Goal: Navigation & Orientation: Find specific page/section

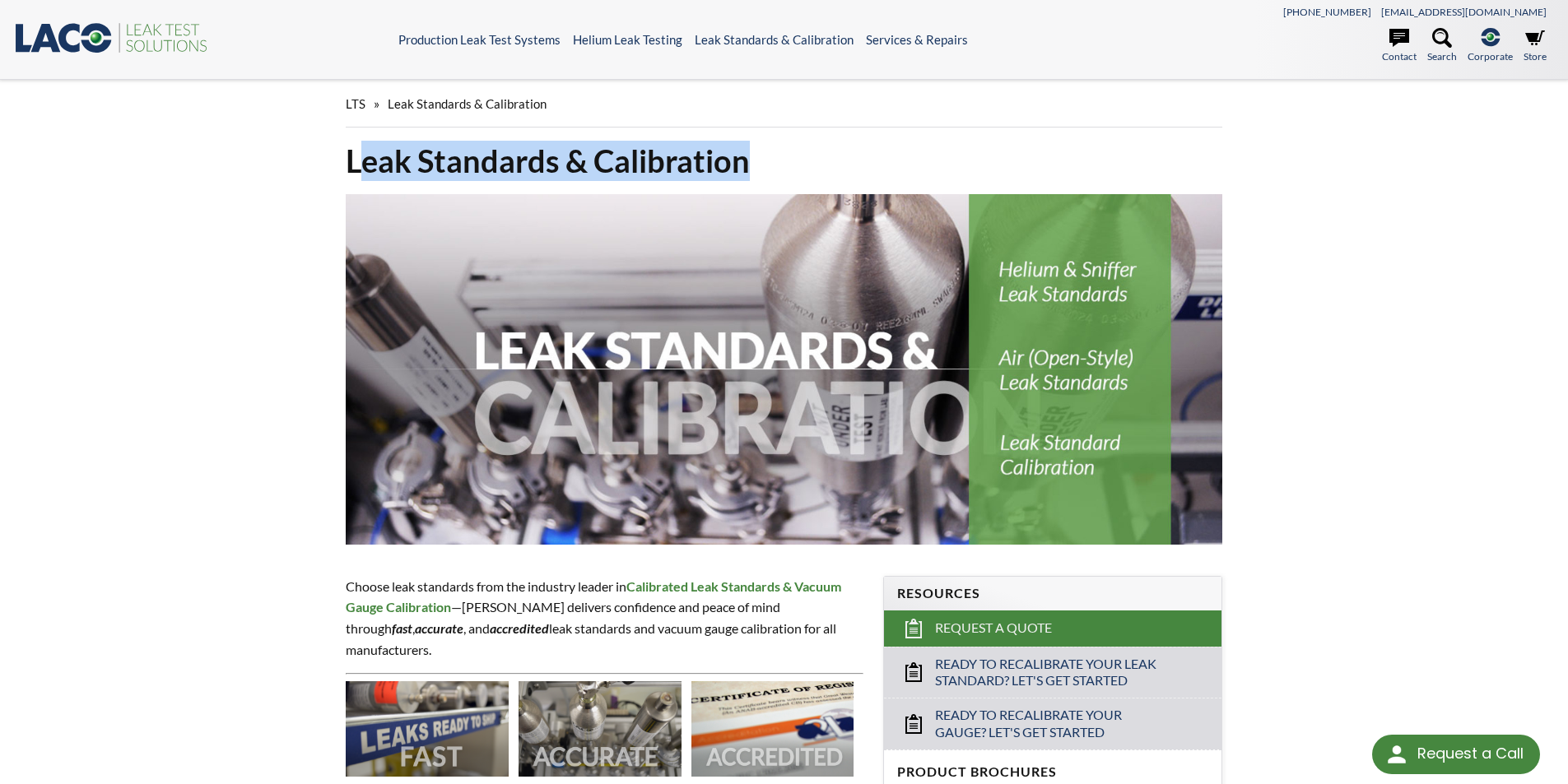
drag, startPoint x: 358, startPoint y: 165, endPoint x: 824, endPoint y: 177, distance: 466.2
click at [824, 177] on h1 "Leak Standards & Calibration" at bounding box center [784, 161] width 877 height 40
click at [727, 156] on h1 "Leak Standards & Calibration" at bounding box center [784, 161] width 877 height 40
drag, startPoint x: 754, startPoint y: 156, endPoint x: 272, endPoint y: 182, distance: 482.7
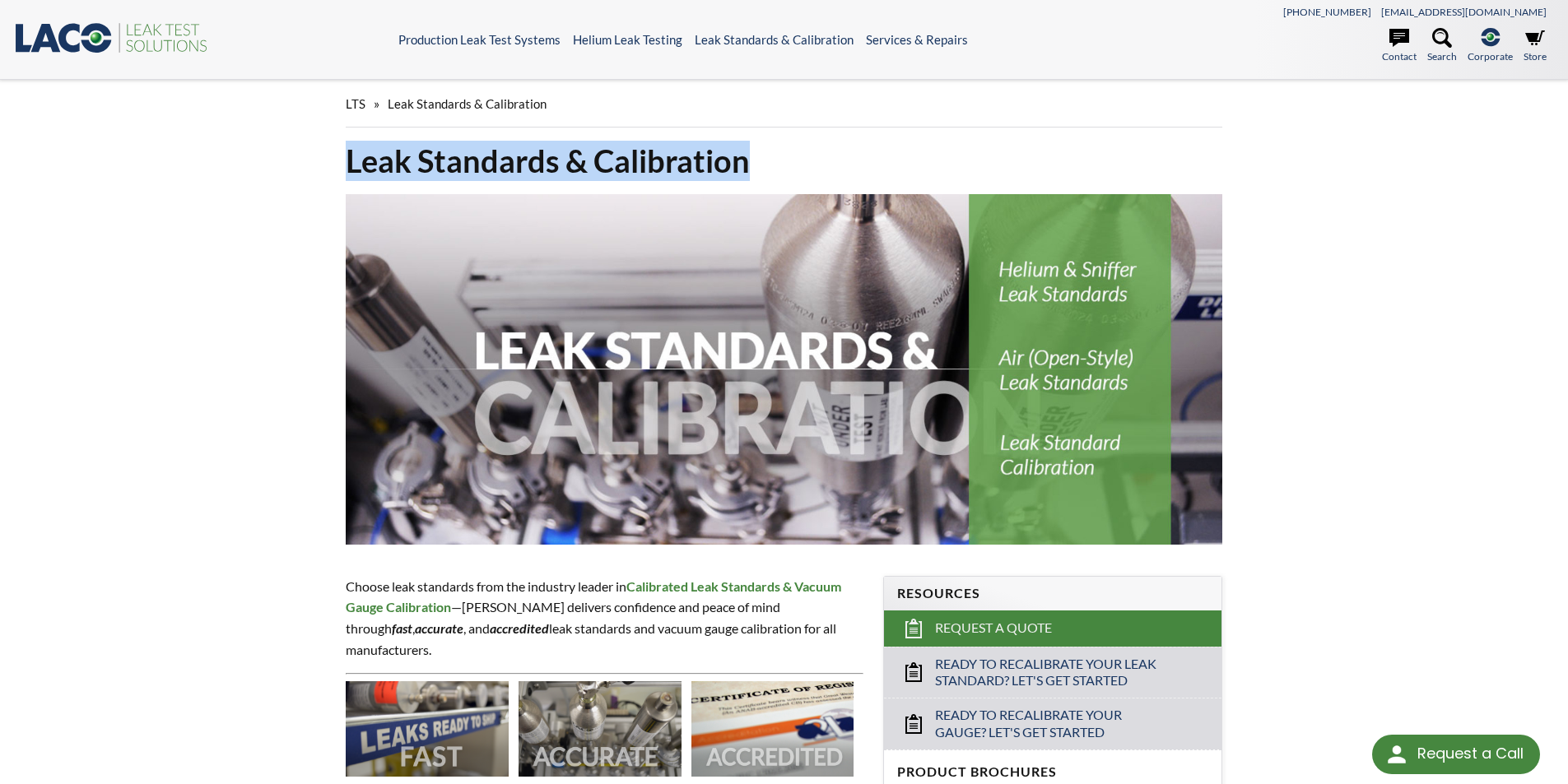
copy h1 "Leak Standards & Calibration"
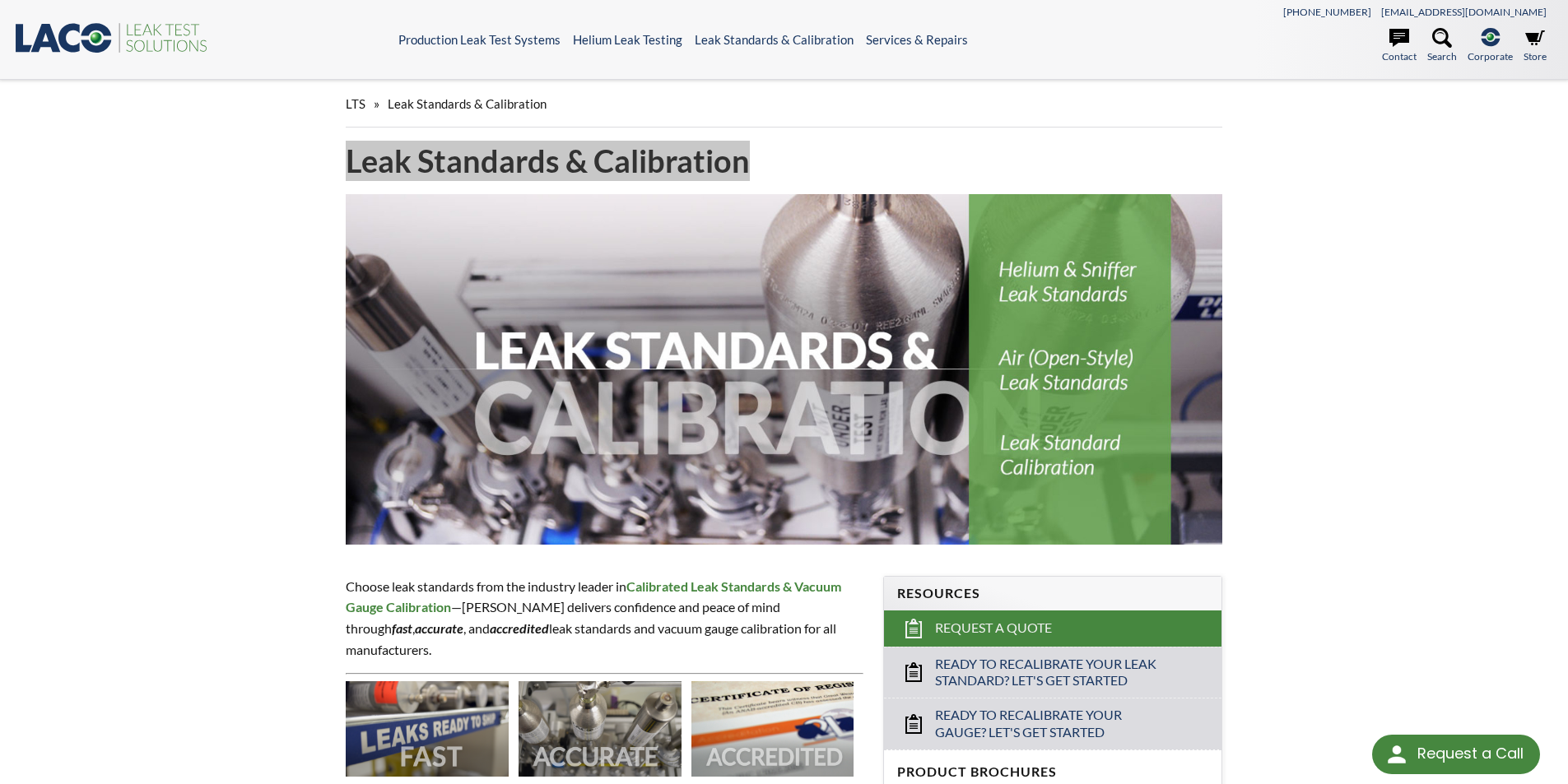
select select "วิดเจ็ตแปลภาษา"
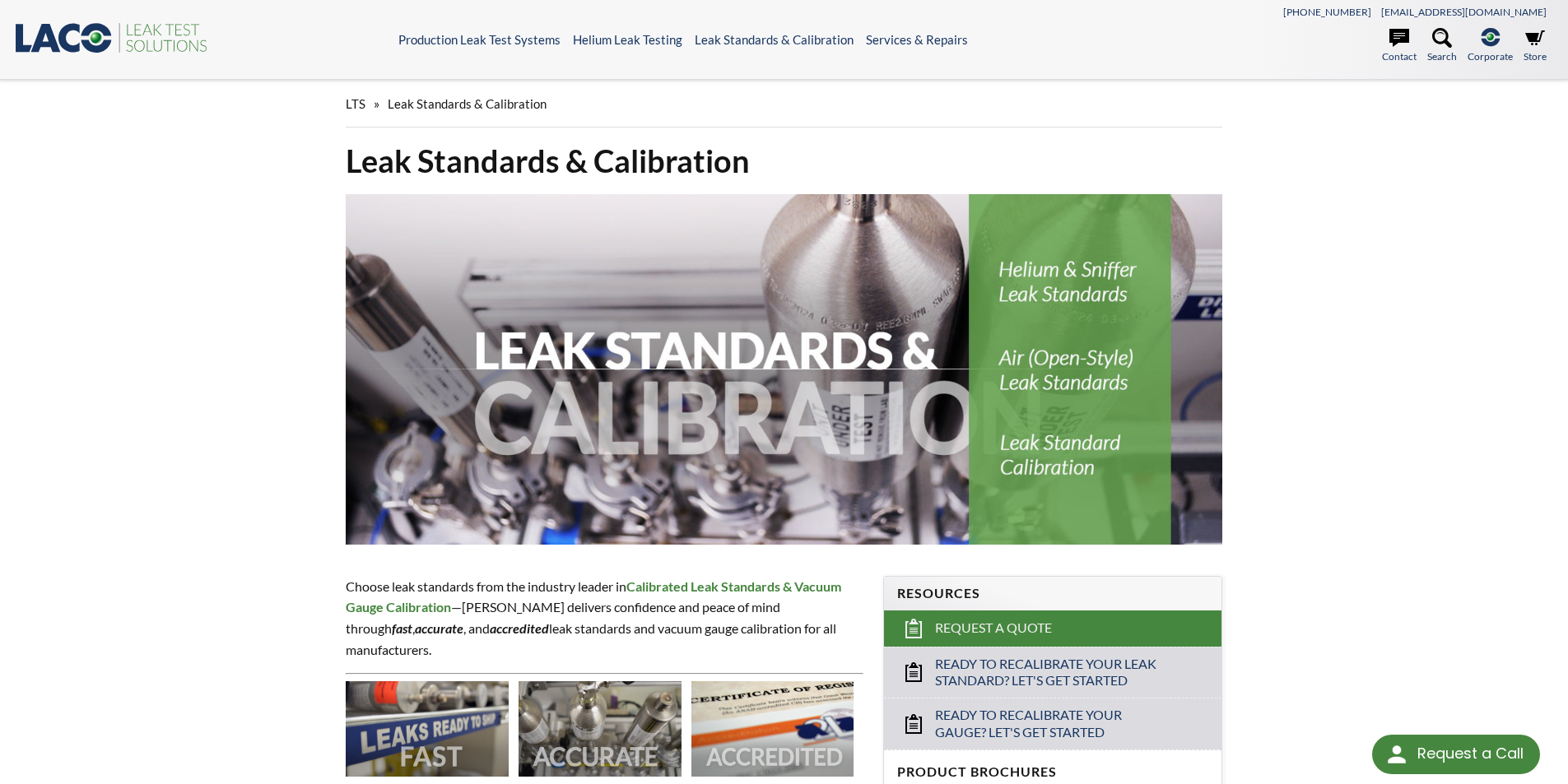
drag, startPoint x: 210, startPoint y: 43, endPoint x: 94, endPoint y: 37, distance: 116.2
click at [96, 37] on div ".st0{fill:#193661;} .st1{fill:url(#SVGID_1_);} .st2{fill:#46883F;} .st3{fill:no…" at bounding box center [206, 39] width 385 height 38
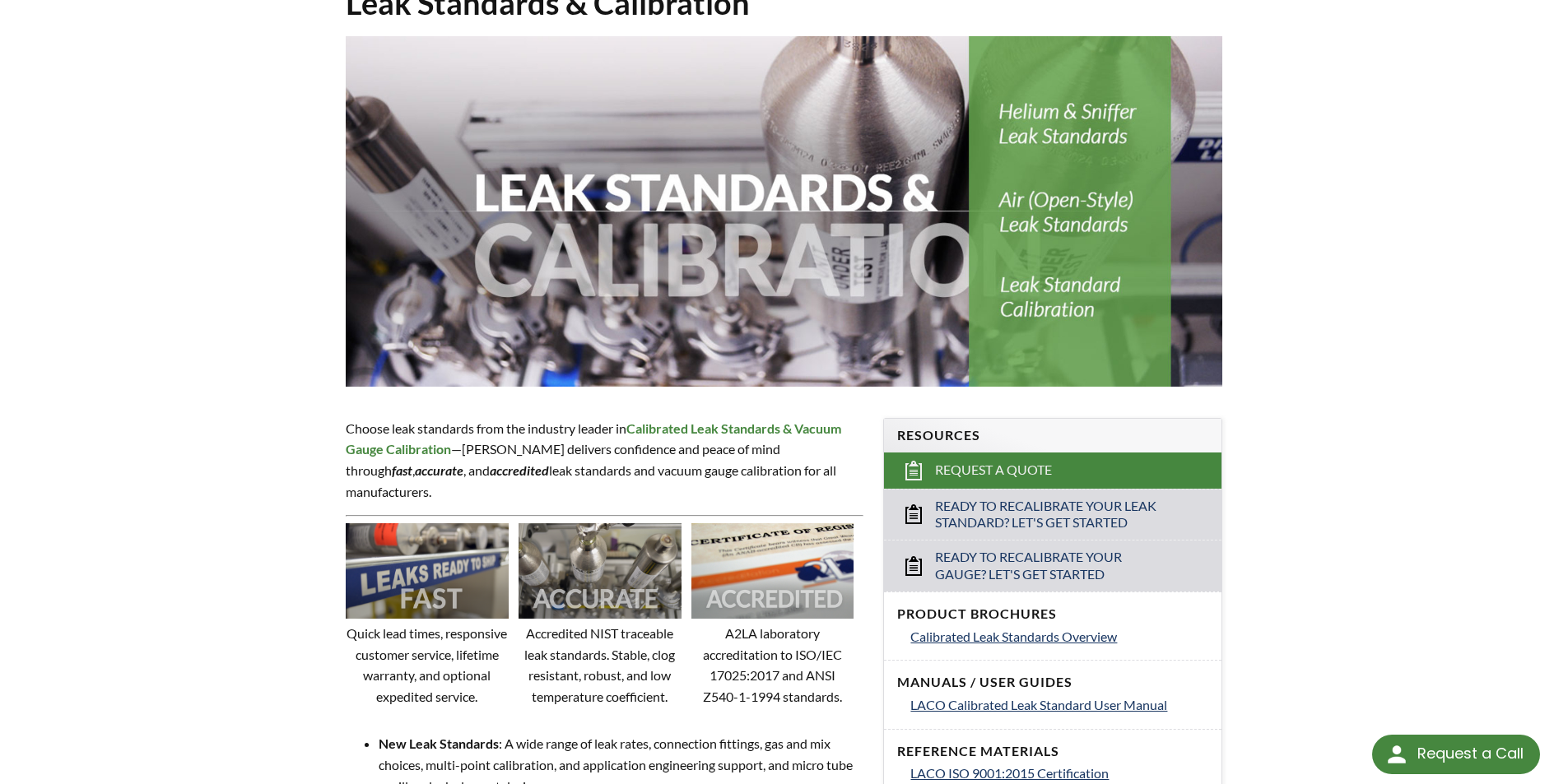
scroll to position [164, 0]
